Goal: Task Accomplishment & Management: Use online tool/utility

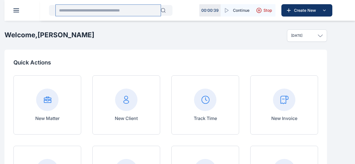
click at [89, 13] on input "text" at bounding box center [108, 10] width 105 height 11
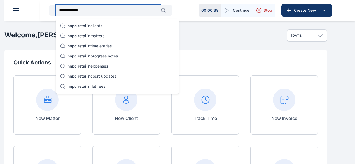
type input "**********"
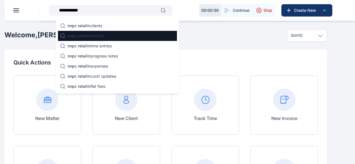
click at [87, 36] on span "nnpc retail" at bounding box center [78, 35] width 20 height 5
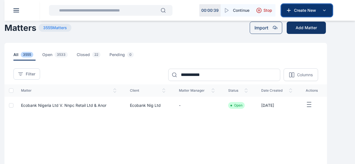
click at [326, 8] on icon at bounding box center [324, 10] width 7 height 7
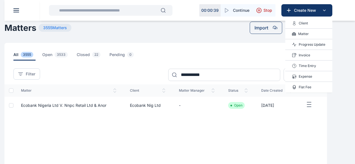
click at [308, 52] on p "Invoice" at bounding box center [304, 55] width 11 height 6
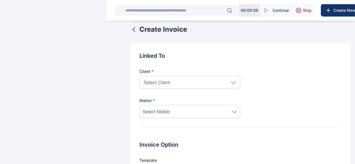
click at [231, 84] on icon at bounding box center [233, 82] width 5 height 3
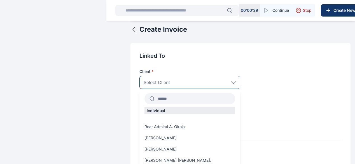
click at [155, 104] on input "text" at bounding box center [195, 99] width 81 height 10
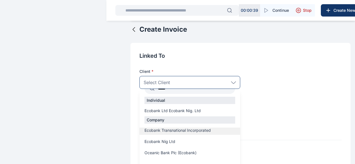
scroll to position [11, 0]
type input "*****"
click at [145, 144] on span "Ecobank Nig Ltd" at bounding box center [160, 141] width 31 height 6
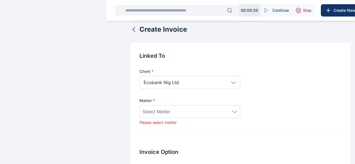
click at [143, 115] on span "Select Matter" at bounding box center [157, 111] width 28 height 7
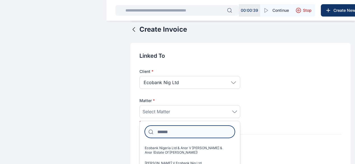
click at [145, 136] on input at bounding box center [190, 132] width 90 height 12
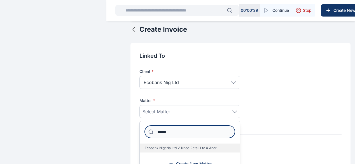
type input "****"
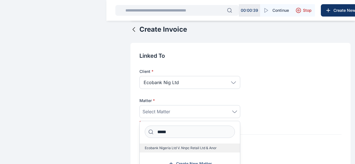
click at [147, 150] on span "Ecobank Nigeria Ltd V. Nnpc Retail Ltd & Anor" at bounding box center [181, 148] width 72 height 4
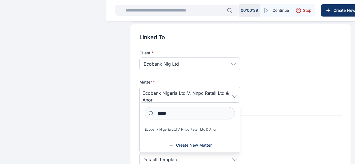
scroll to position [0, 0]
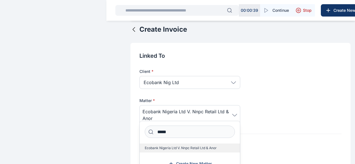
click at [167, 150] on span "Ecobank Nigeria Ltd V. Nnpc Retail Ltd & Anor" at bounding box center [181, 148] width 72 height 4
click at [263, 109] on div "Client * Ecobank Nig Ltd ***** Individual Ecobank Ltd Ecobank Nig. Ltd Company …" at bounding box center [241, 92] width 202 height 65
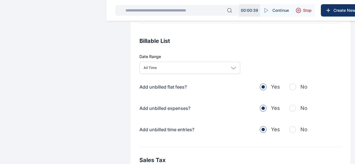
scroll to position [187, 0]
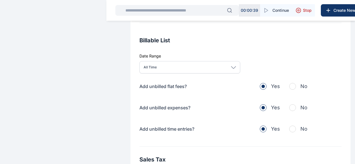
click at [289, 90] on button "No" at bounding box center [298, 86] width 18 height 8
click at [289, 111] on span "button" at bounding box center [292, 107] width 7 height 7
click at [289, 133] on button "No" at bounding box center [298, 129] width 18 height 8
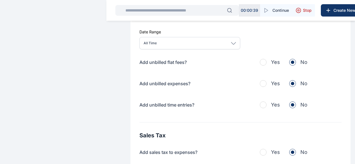
scroll to position [265, 0]
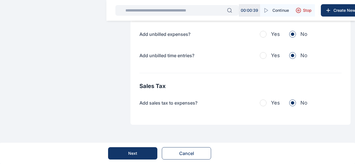
click at [136, 154] on button "Next" at bounding box center [132, 153] width 49 height 12
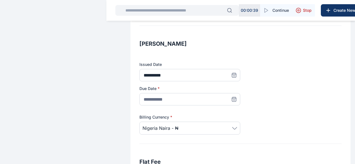
scroll to position [77, 0]
click at [231, 101] on icon at bounding box center [234, 99] width 6 height 6
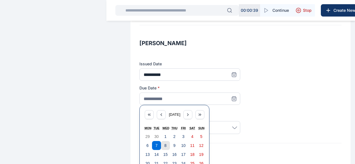
click at [161, 149] on button "8" at bounding box center [165, 145] width 9 height 9
type input "**********"
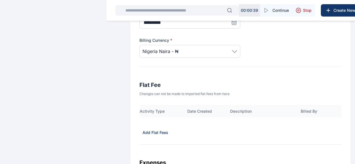
scroll to position [0, 0]
click at [149, 135] on p "Add Flat Fees" at bounding box center [162, 133] width 26 height 6
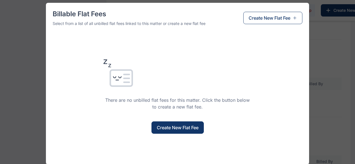
scroll to position [181, 0]
click at [282, 16] on span "Create New Flat Fee" at bounding box center [270, 18] width 42 height 7
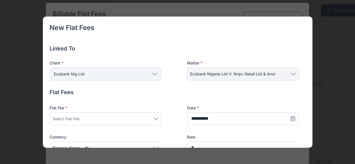
scroll to position [16, 0]
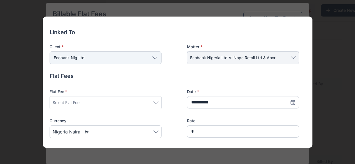
click at [96, 104] on div "Select Flat Fee" at bounding box center [106, 102] width 106 height 7
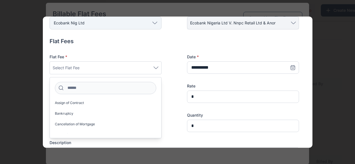
scroll to position [0, 0]
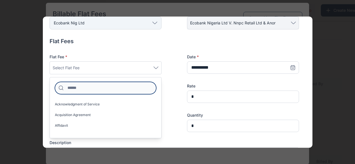
click at [77, 87] on input at bounding box center [105, 88] width 101 height 12
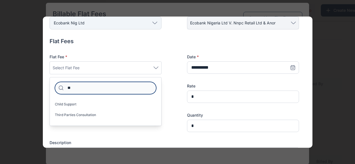
type input "*"
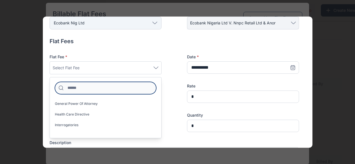
scroll to position [319, 0]
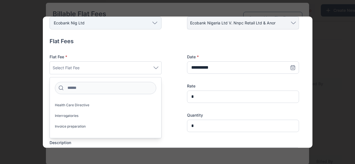
click at [84, 112] on label "Interrogatories" at bounding box center [106, 115] width 112 height 9
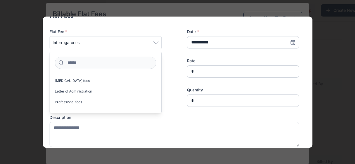
scroll to position [75, 0]
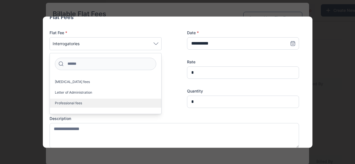
click at [73, 101] on span "Professional fees" at bounding box center [68, 103] width 27 height 4
click at [179, 81] on div "Flat Fee * Professional fees Acknowledgment of Service Acquisition Agreement Af…" at bounding box center [175, 69] width 250 height 78
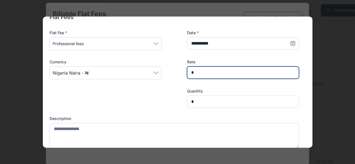
click at [197, 71] on input "*" at bounding box center [243, 72] width 112 height 12
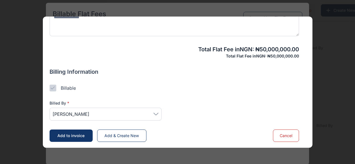
scroll to position [217, 0]
type input "**********"
click at [101, 115] on span "[PERSON_NAME]" at bounding box center [106, 114] width 106 height 7
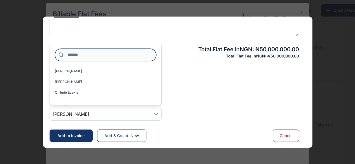
click at [84, 52] on input at bounding box center [105, 55] width 101 height 12
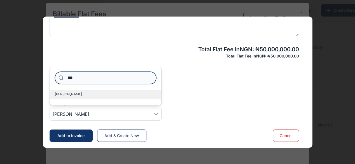
type input "***"
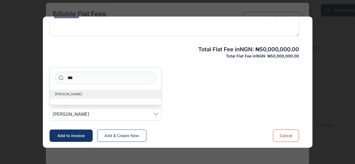
click at [72, 95] on span "[PERSON_NAME]" at bounding box center [68, 94] width 27 height 4
click at [74, 134] on span "Add to invoice" at bounding box center [70, 135] width 27 height 5
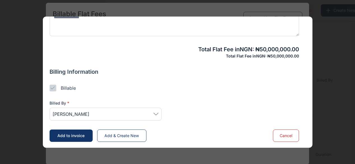
scroll to position [298, 0]
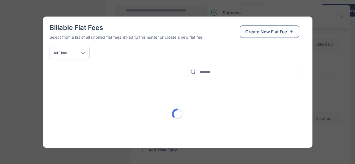
click at [66, 135] on div at bounding box center [178, 114] width 256 height 72
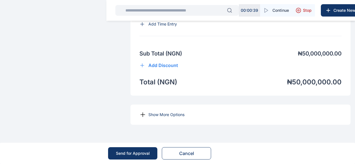
scroll to position [447, 0]
click at [149, 117] on p "Show More Options" at bounding box center [167, 115] width 36 height 6
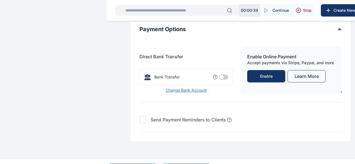
scroll to position [609, 0]
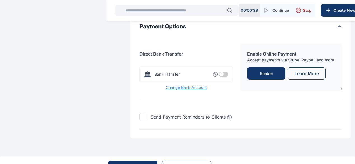
click at [219, 77] on span at bounding box center [223, 74] width 9 height 5
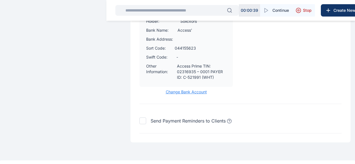
scroll to position [697, 0]
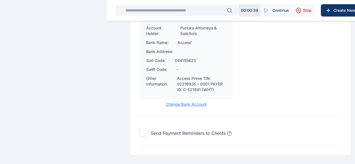
click at [164, 107] on span "Change Bank Account" at bounding box center [187, 104] width 94 height 6
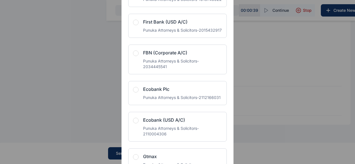
scroll to position [541, 0]
click at [134, 93] on span "button" at bounding box center [136, 90] width 6 height 6
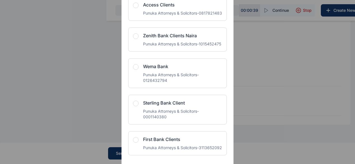
scroll to position [1366, 0]
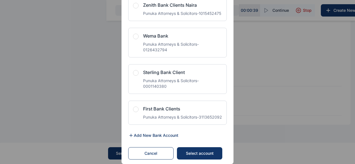
click at [188, 152] on div "Select account" at bounding box center [200, 153] width 34 height 6
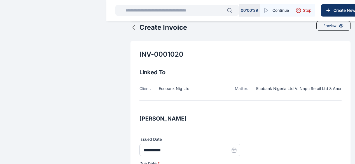
scroll to position [2, 0]
drag, startPoint x: 247, startPoint y: 94, endPoint x: 344, endPoint y: 93, distance: 96.7
copy p "Ecobank Nigeria Ltd V. Nnpc Retail Ltd & Anor"
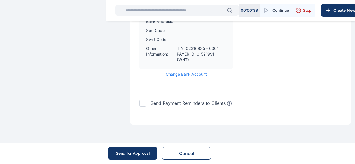
scroll to position [739, 0]
click at [129, 154] on div "Send for Approval" at bounding box center [133, 153] width 34 height 6
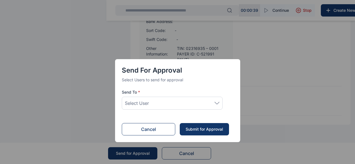
click at [216, 103] on icon at bounding box center [217, 103] width 5 height 3
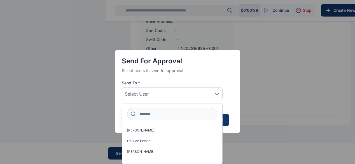
scroll to position [9, 0]
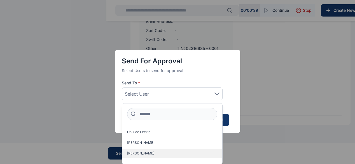
click at [143, 154] on span "[PERSON_NAME]" at bounding box center [140, 153] width 27 height 4
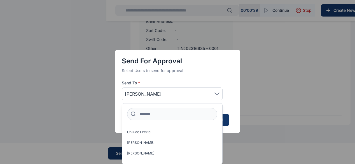
click at [259, 134] on div "Send for Approval Select Users to send for approval Send To * [PERSON_NAME] [PE…" at bounding box center [177, 82] width 355 height 164
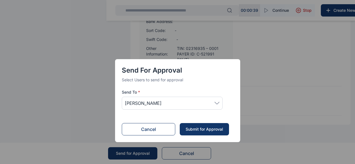
click at [200, 131] on div "Submit for Approval" at bounding box center [205, 129] width 38 height 6
